Goal: Check status: Check status

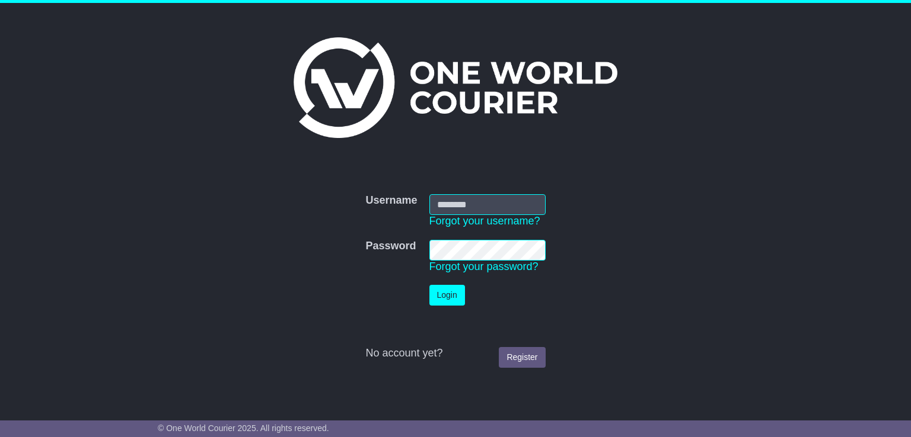
type input "**********"
click at [441, 299] on button "Login" at bounding box center [447, 295] width 36 height 21
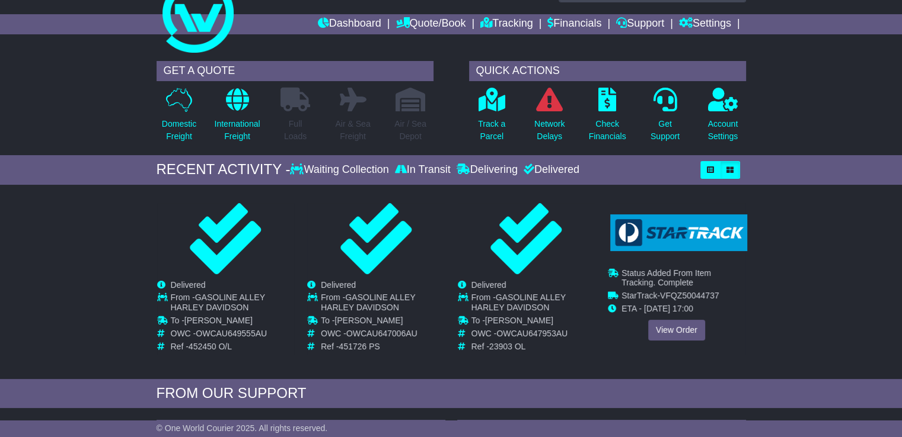
scroll to position [59, 0]
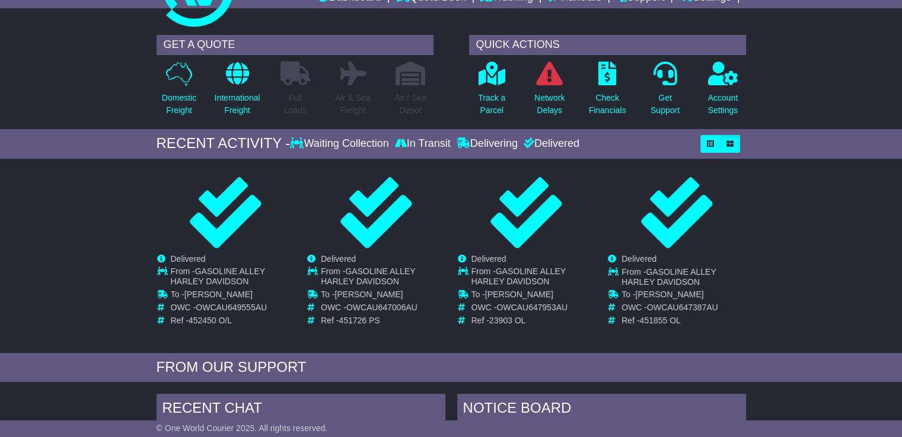
click at [444, 142] on div "In Transit" at bounding box center [423, 144] width 62 height 13
click at [445, 142] on div "In Transit" at bounding box center [423, 144] width 62 height 13
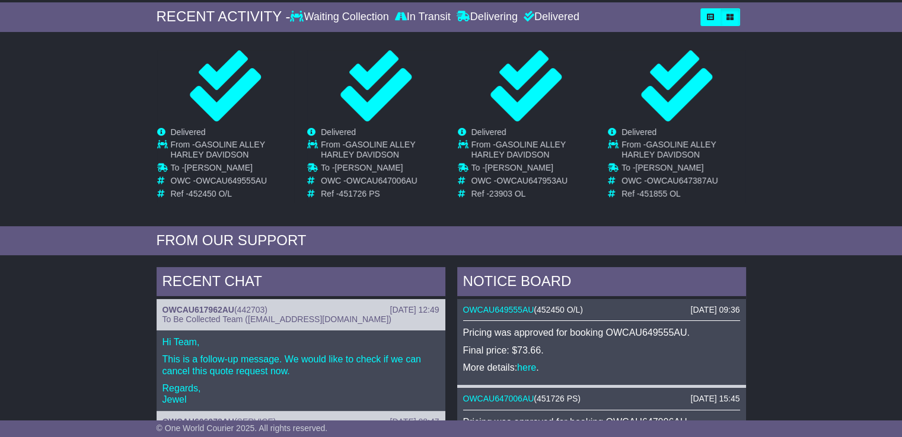
scroll to position [0, 0]
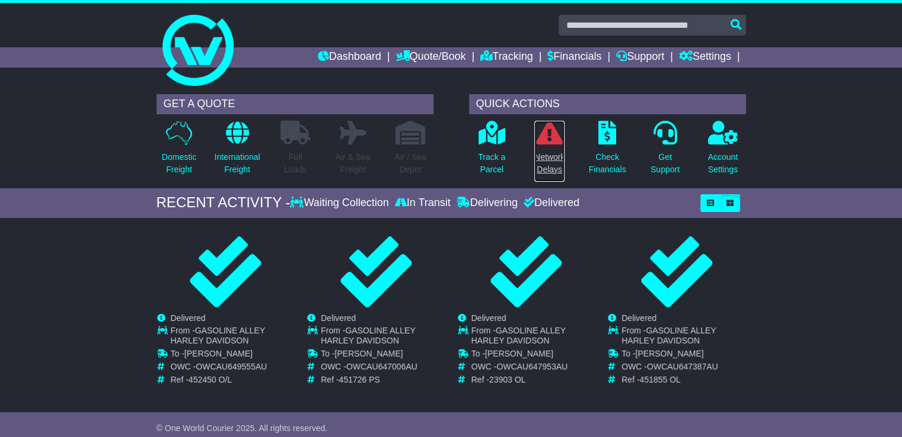
click at [545, 143] on icon at bounding box center [549, 133] width 27 height 24
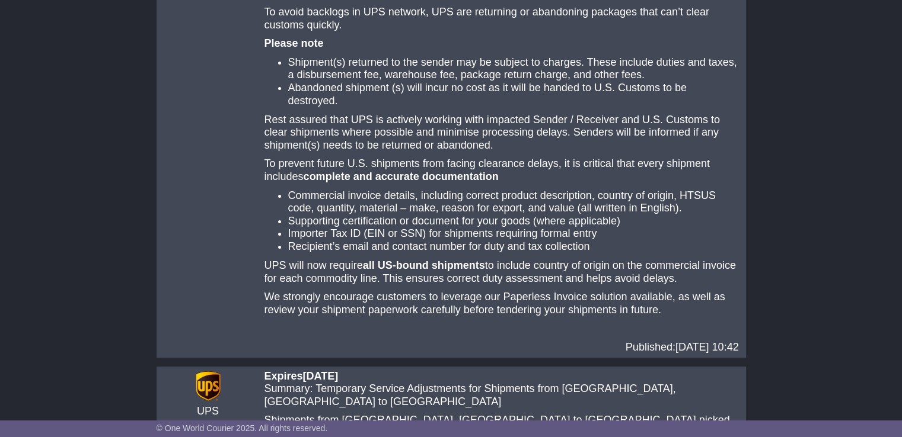
scroll to position [296, 0]
